Goal: Task Accomplishment & Management: Use online tool/utility

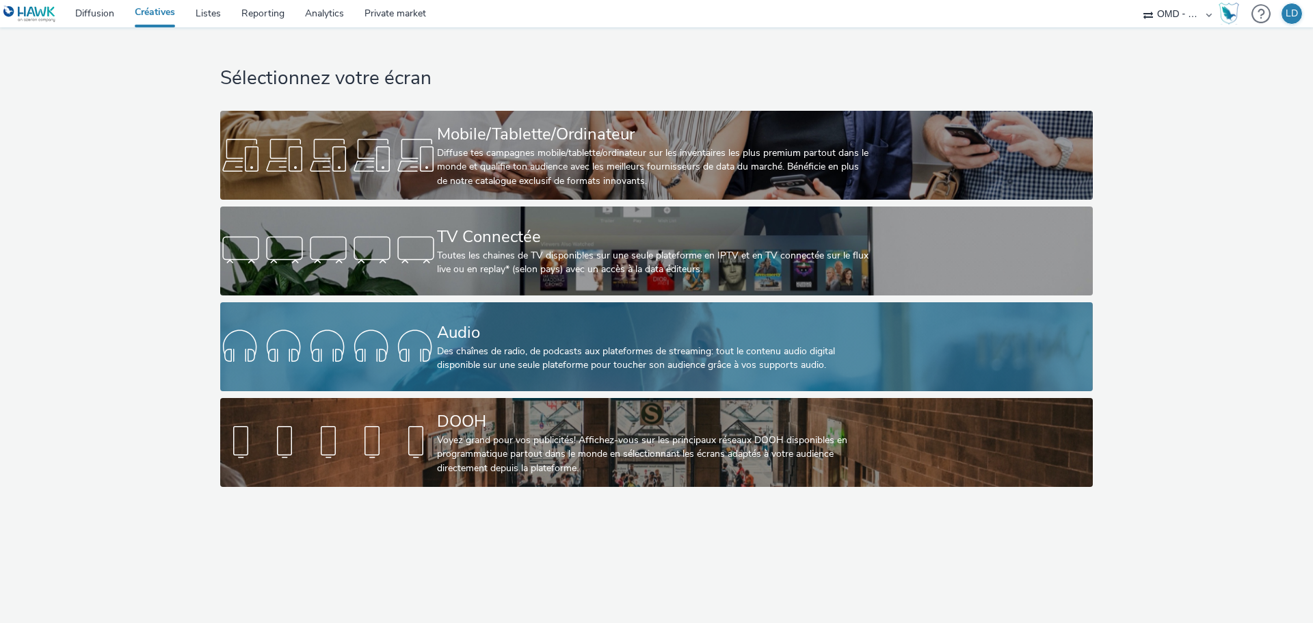
click at [509, 374] on div "Audio Des chaînes de radio, de podcasts aux plateformes de streaming: tout le c…" at bounding box center [654, 346] width 434 height 89
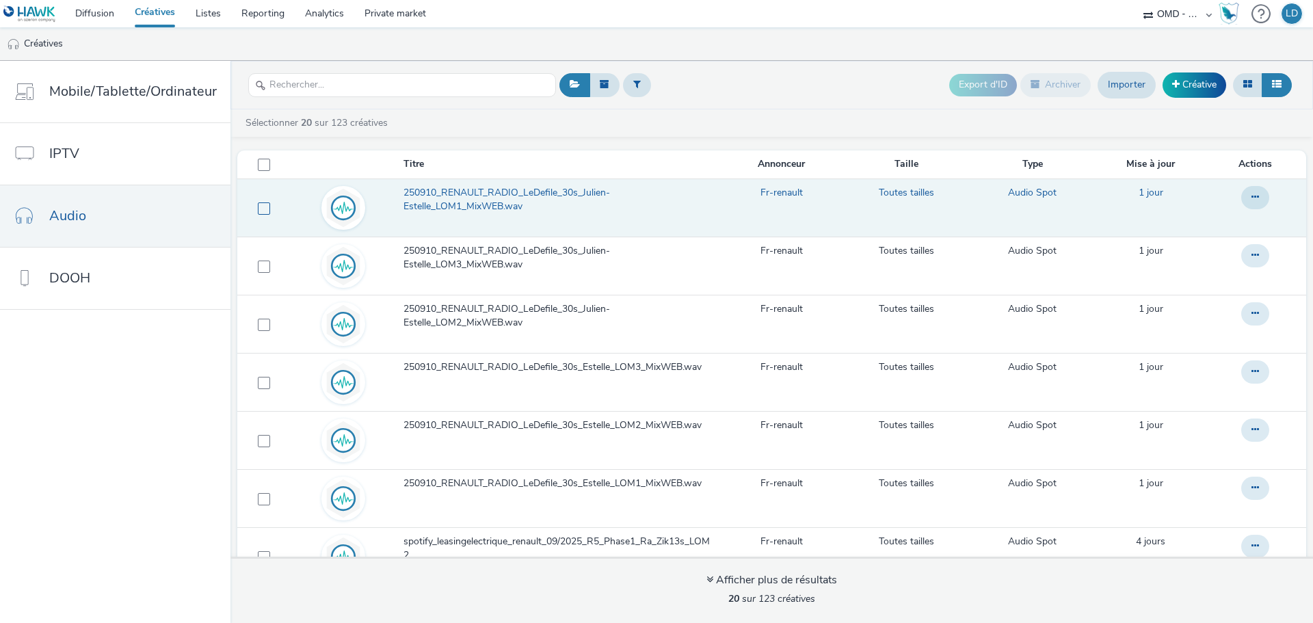
click at [258, 205] on span at bounding box center [264, 208] width 12 height 12
checkbox input "true"
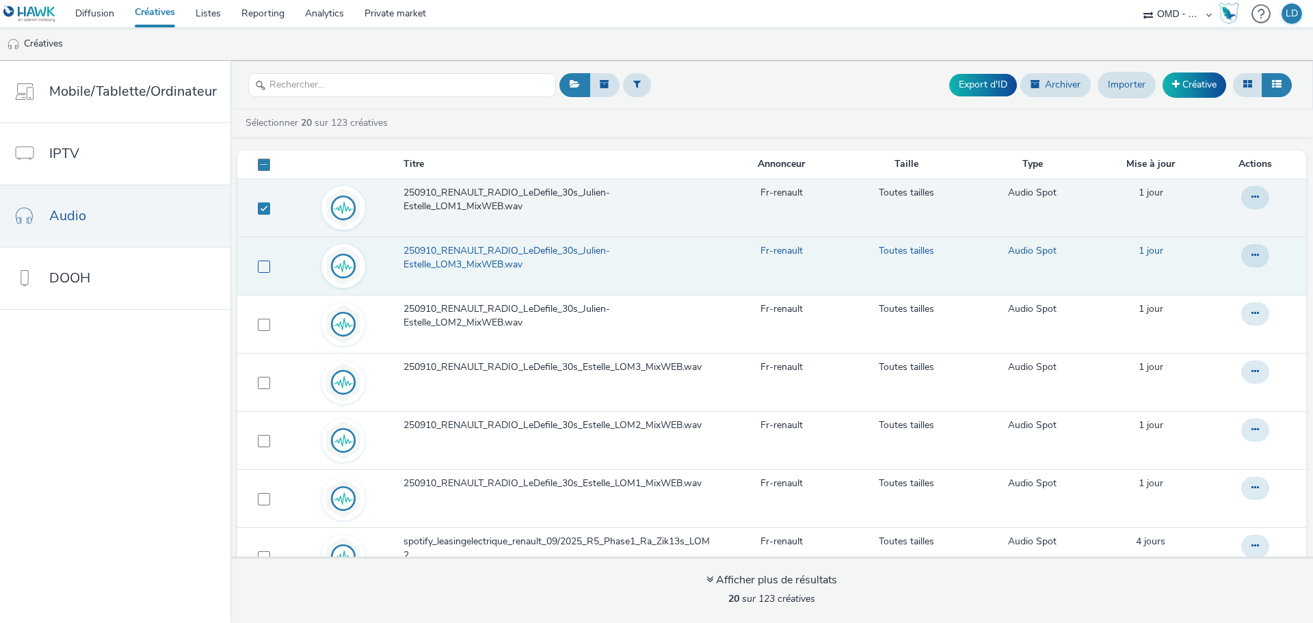
click at [261, 263] on span at bounding box center [264, 267] width 12 height 12
checkbox input "true"
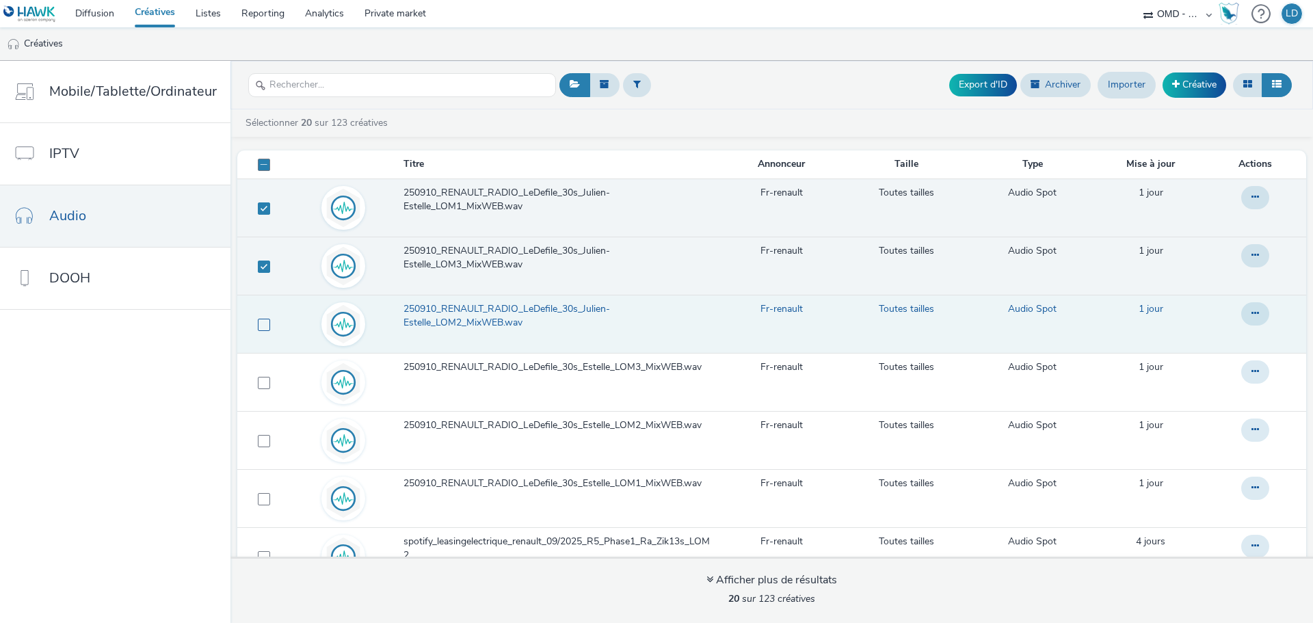
click at [264, 325] on span at bounding box center [264, 325] width 12 height 12
checkbox input "true"
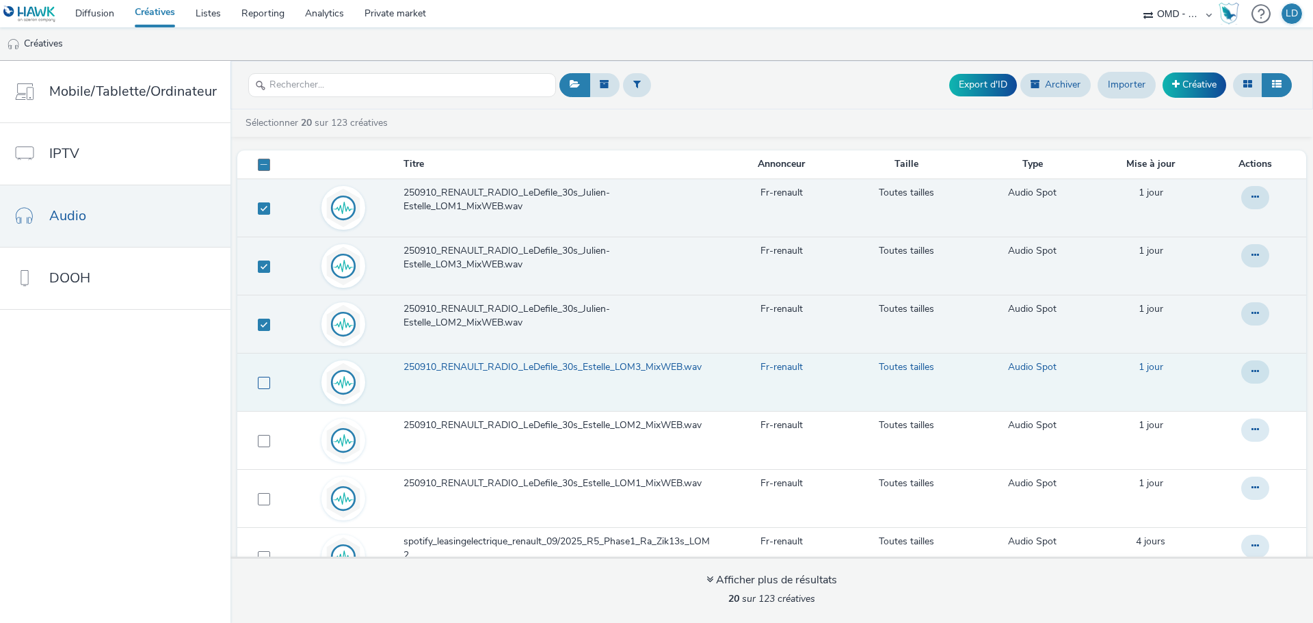
click at [263, 382] on span at bounding box center [264, 383] width 12 height 12
checkbox input "true"
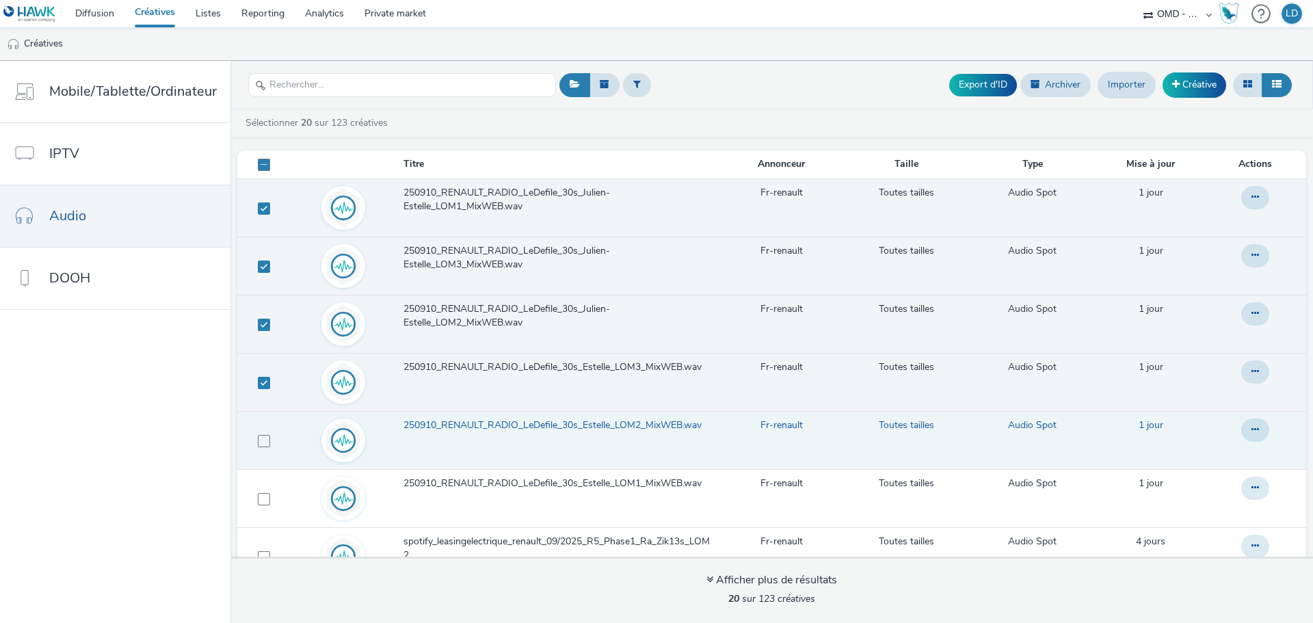
click at [251, 438] on td at bounding box center [260, 440] width 47 height 58
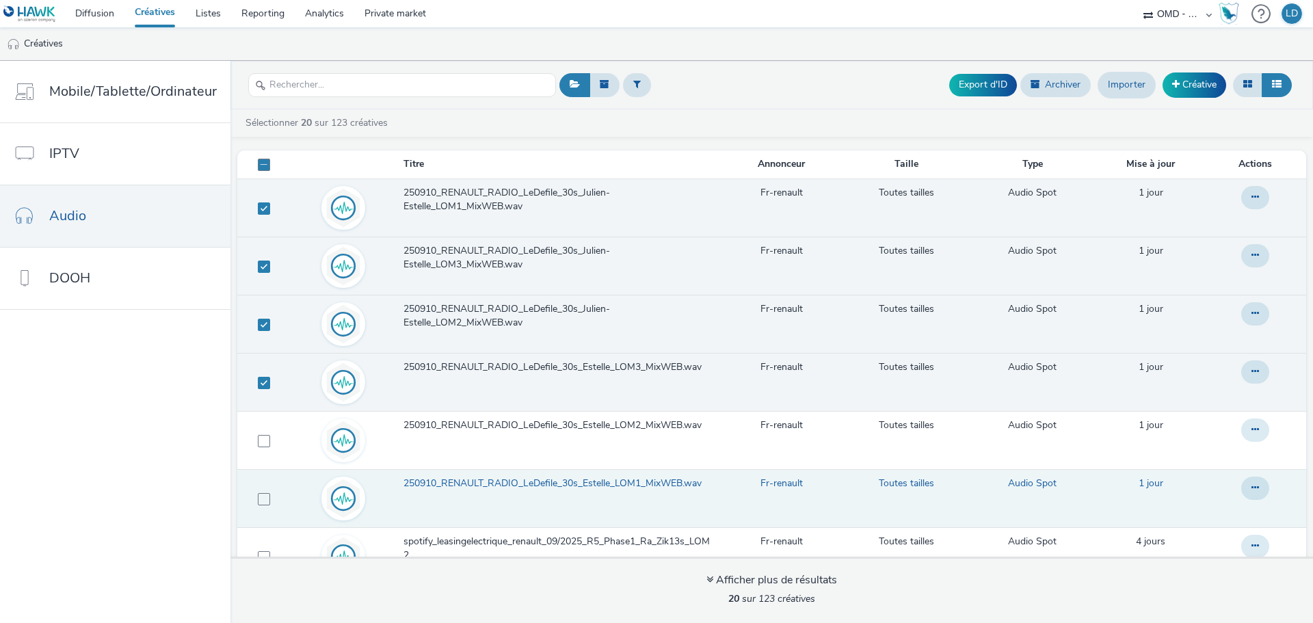
click at [265, 509] on td at bounding box center [260, 498] width 47 height 58
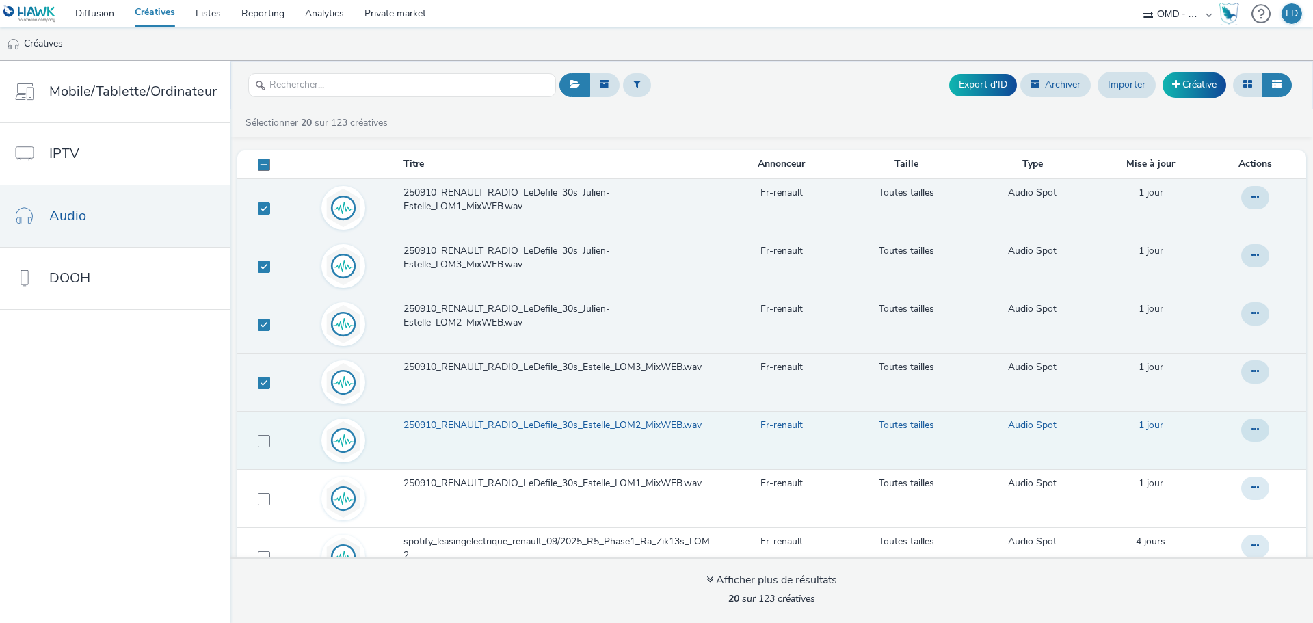
click at [251, 445] on td at bounding box center [260, 440] width 47 height 58
click at [250, 437] on td at bounding box center [260, 440] width 47 height 58
click at [258, 443] on span at bounding box center [264, 441] width 12 height 12
checkbox input "true"
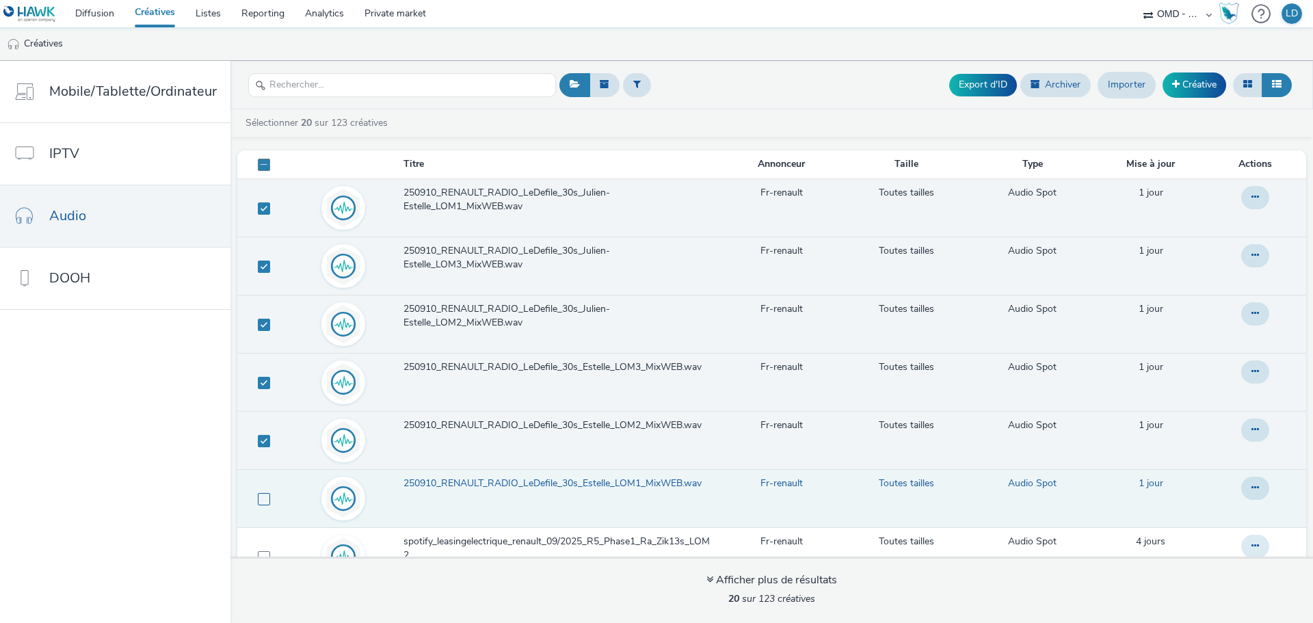
click at [264, 496] on span at bounding box center [264, 499] width 12 height 12
checkbox input "true"
click at [1003, 89] on button "Export d'ID" at bounding box center [983, 85] width 68 height 22
checkbox input "false"
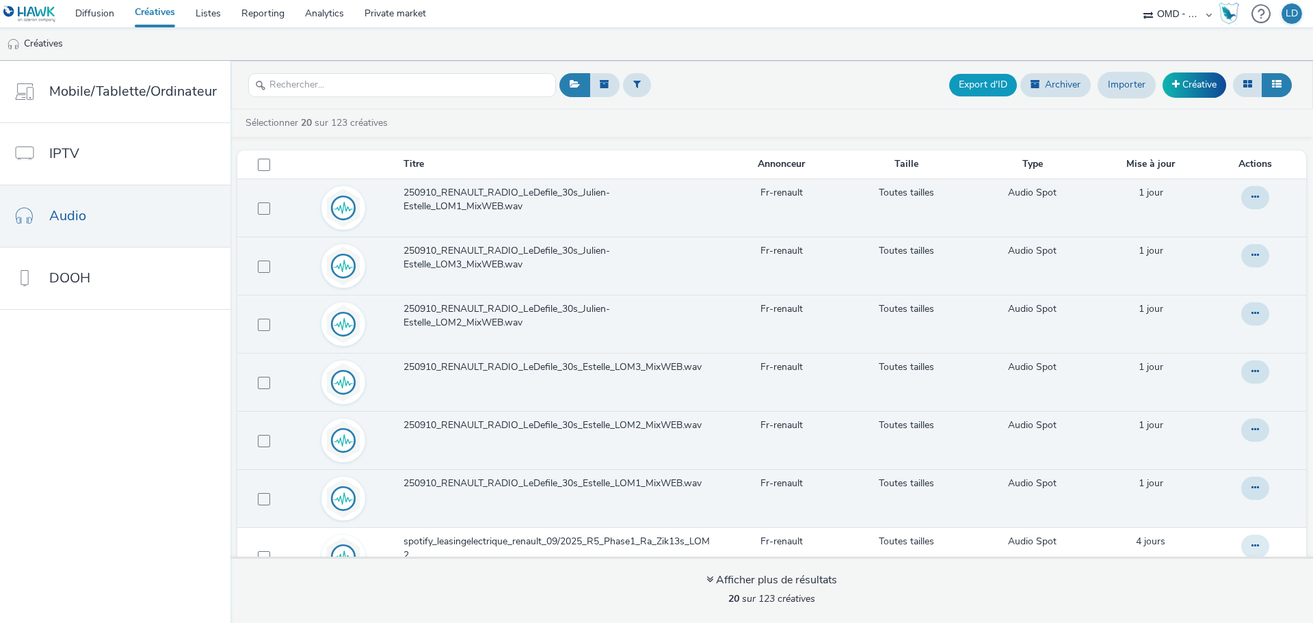
checkbox input "false"
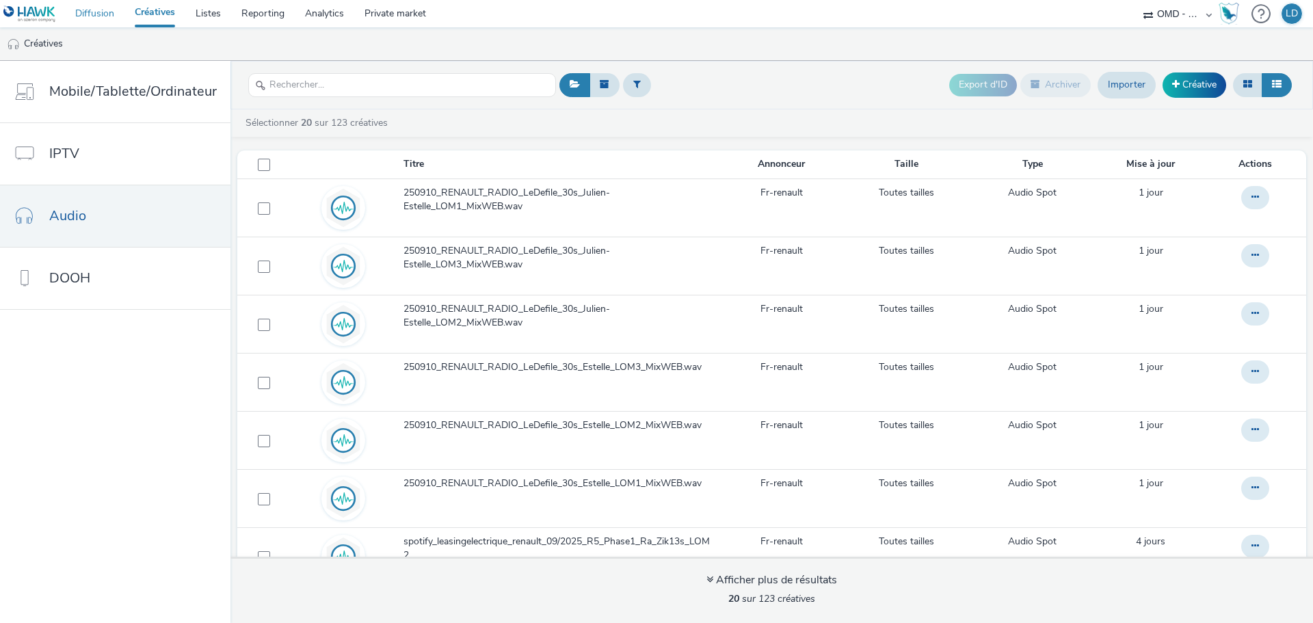
click at [87, 18] on link "Diffusion" at bounding box center [95, 13] width 60 height 27
